Goal: Information Seeking & Learning: Learn about a topic

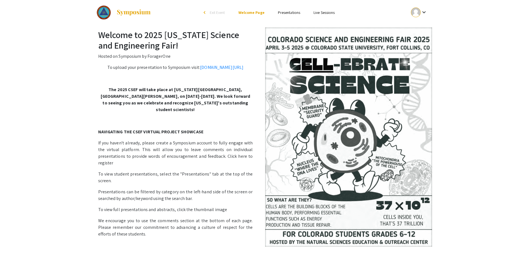
click at [423, 14] on mat-icon "keyboard_arrow_down" at bounding box center [424, 12] width 7 height 7
click at [504, 14] on div at bounding box center [265, 126] width 530 height 253
click at [297, 13] on link "Presentations" at bounding box center [289, 12] width 22 height 5
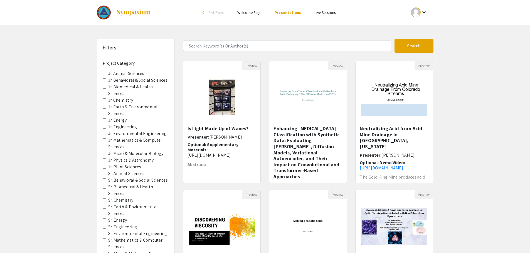
click at [104, 161] on Astronomy "Jr. Physics & Astronomy" at bounding box center [105, 161] width 4 height 4
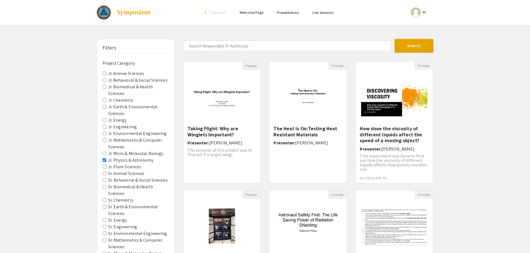
click at [104, 161] on Astronomy "Jr. Physics & Astronomy" at bounding box center [105, 161] width 4 height 4
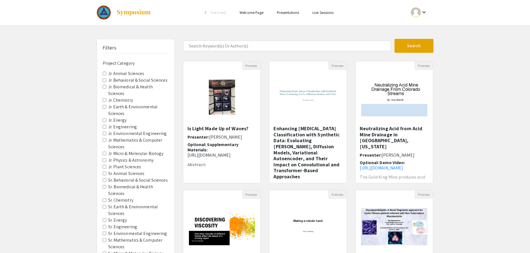
click at [104, 200] on Chemistry "Sr. Chemistry" at bounding box center [105, 201] width 4 height 4
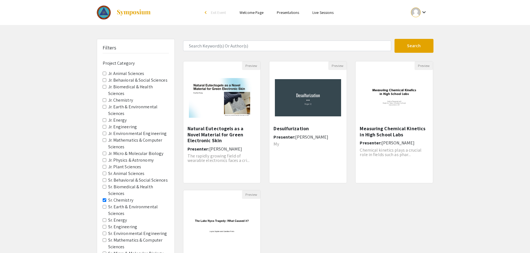
scroll to position [28, 0]
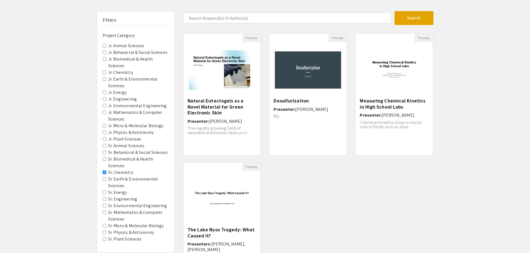
click at [104, 199] on Engineering "Sr. Engineering" at bounding box center [105, 200] width 4 height 4
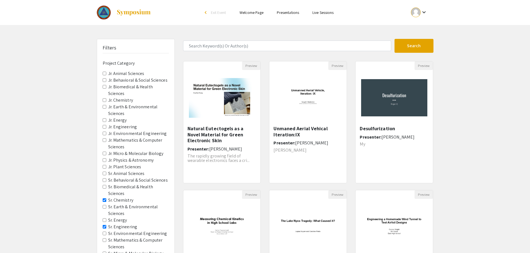
click at [103, 220] on Energy "Sr. Energy" at bounding box center [105, 221] width 4 height 4
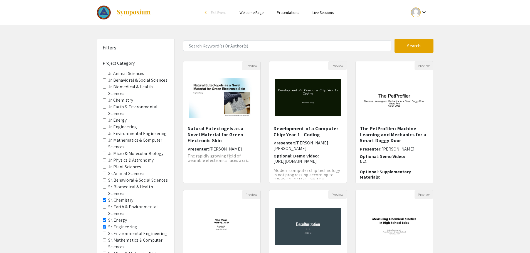
scroll to position [28, 0]
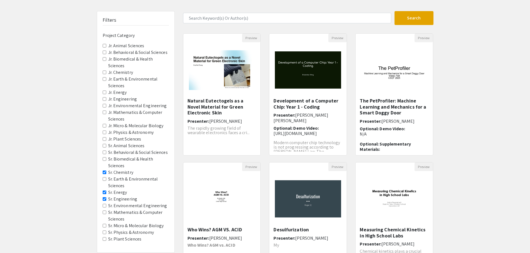
click at [105, 214] on Sciences "Sr. Mathematics & Computer Sciences" at bounding box center [105, 213] width 4 height 4
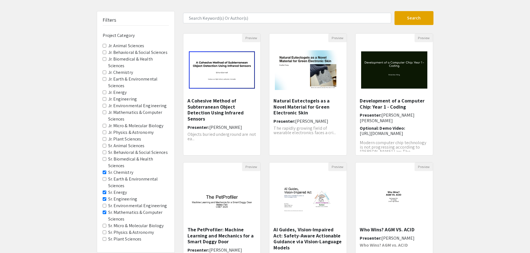
scroll to position [56, 0]
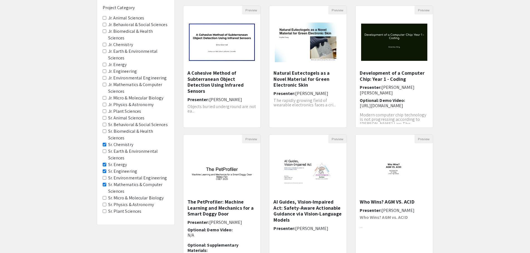
click at [105, 206] on Astronomy "Sr. Physics & Astronomy" at bounding box center [105, 205] width 4 height 4
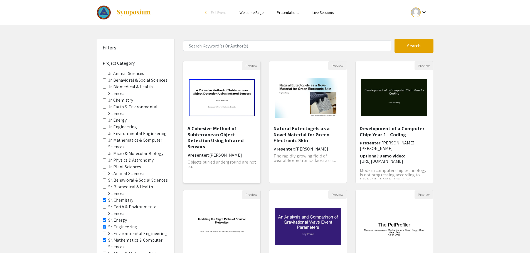
drag, startPoint x: 226, startPoint y: 125, endPoint x: 218, endPoint y: 105, distance: 21.1
click at [218, 105] on img "Open Presentation <p>A Cohesive Method of Subterranean Object Detection Using I…" at bounding box center [221, 98] width 77 height 48
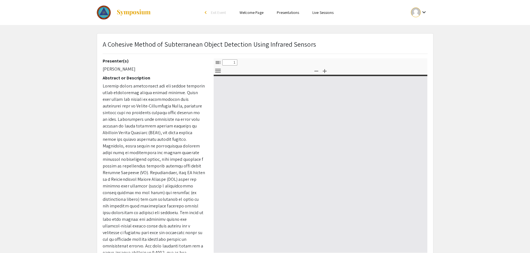
select select "custom"
type input "0"
select select "custom"
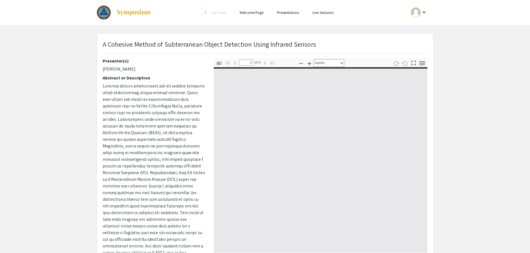
type input "1"
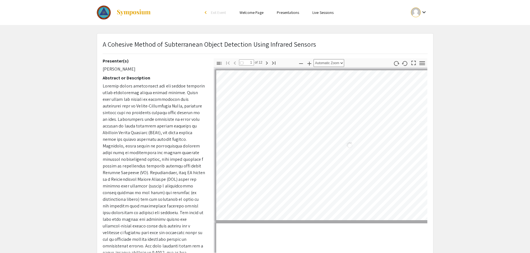
select select "auto"
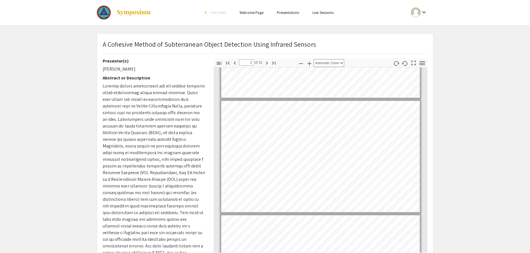
type input "3"
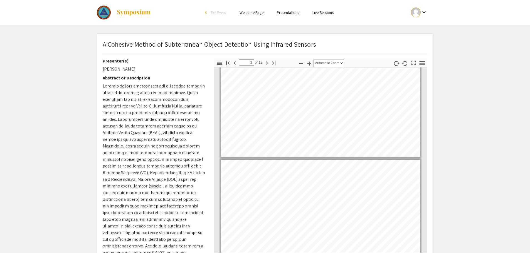
scroll to position [168, 0]
